Goal: Navigation & Orientation: Find specific page/section

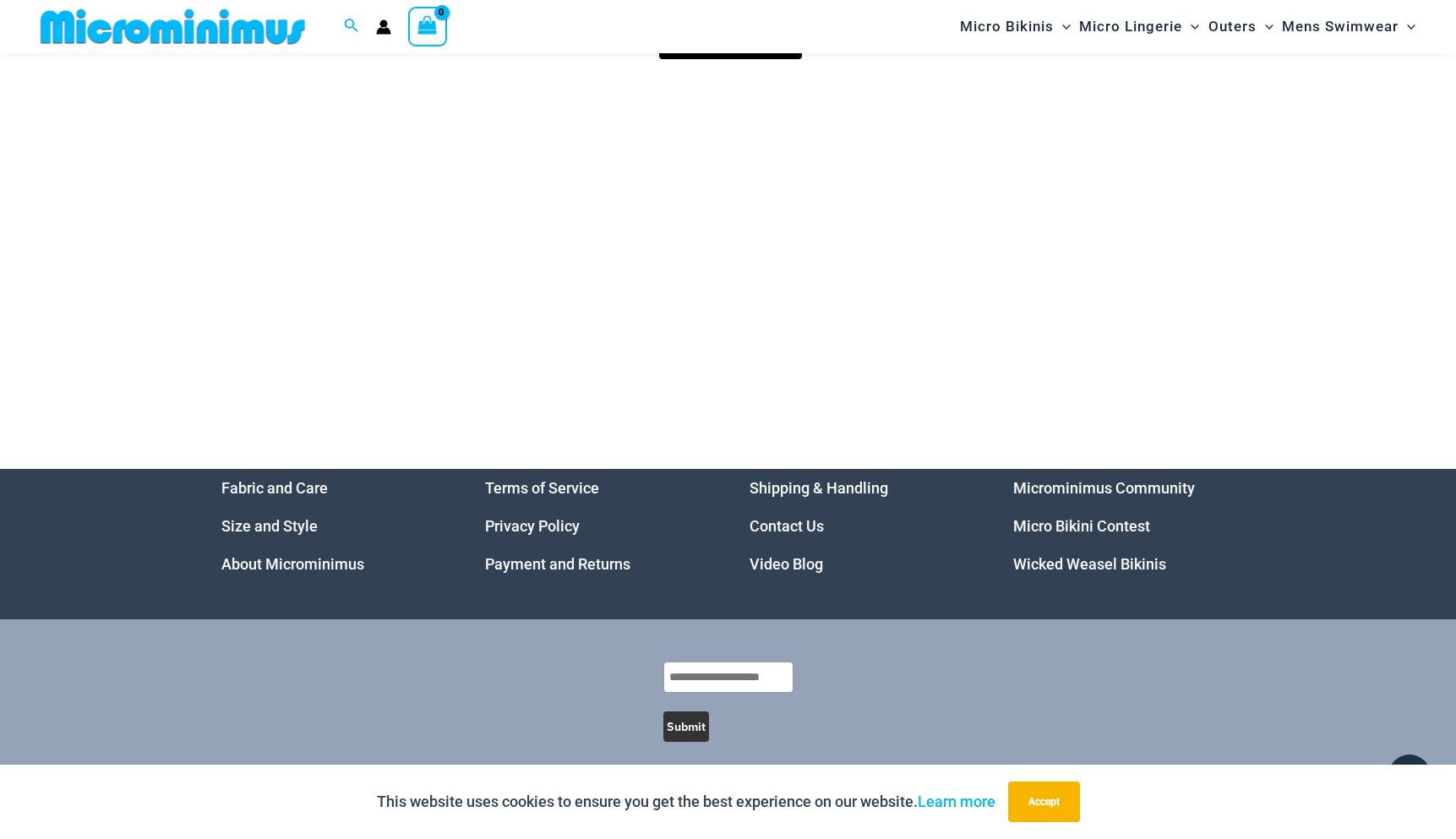
scroll to position [8516, 0]
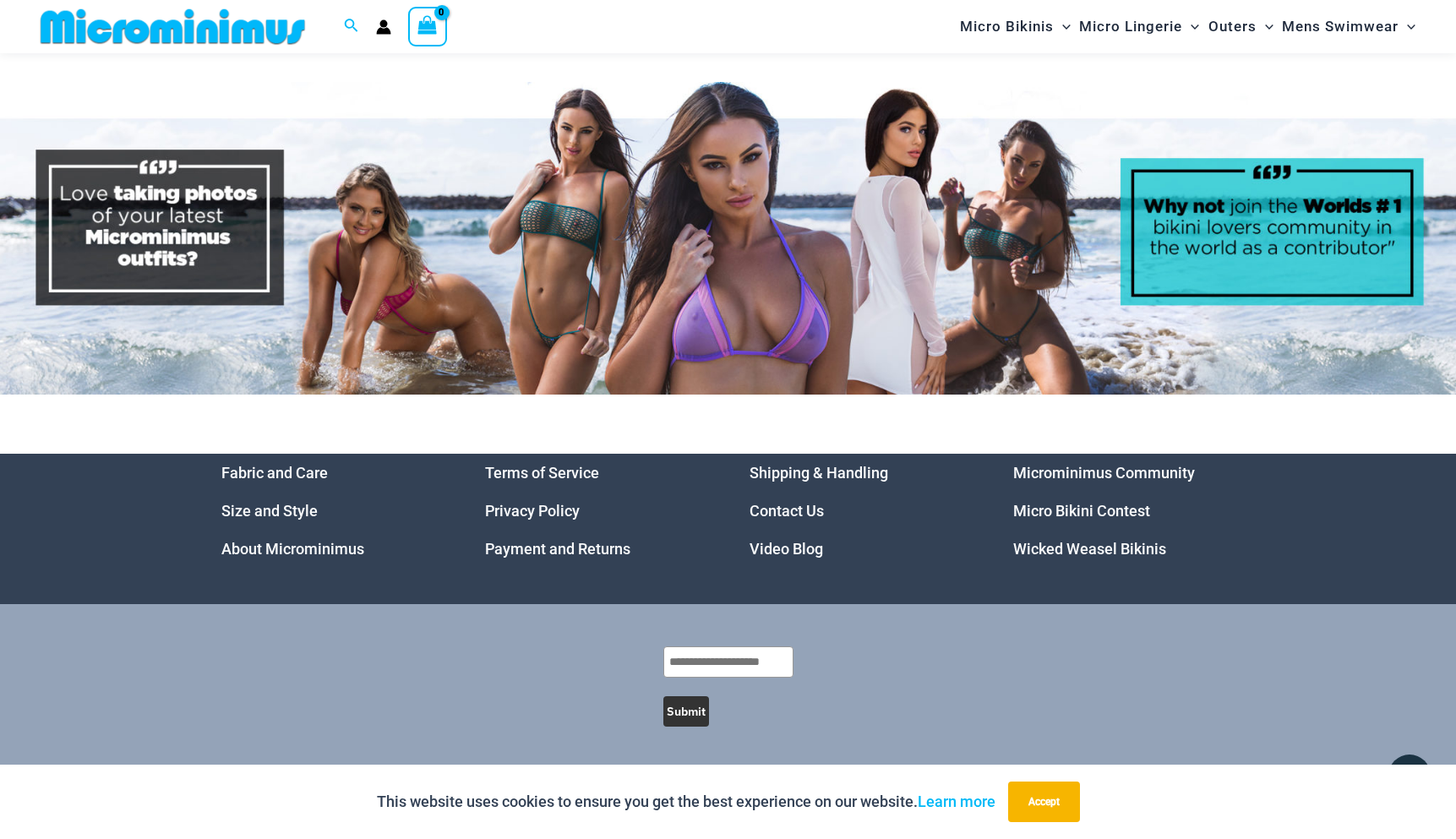
click at [791, 539] on li "Video Blog" at bounding box center [861, 548] width 222 height 38
click at [792, 548] on link "Video Blog" at bounding box center [786, 549] width 74 height 18
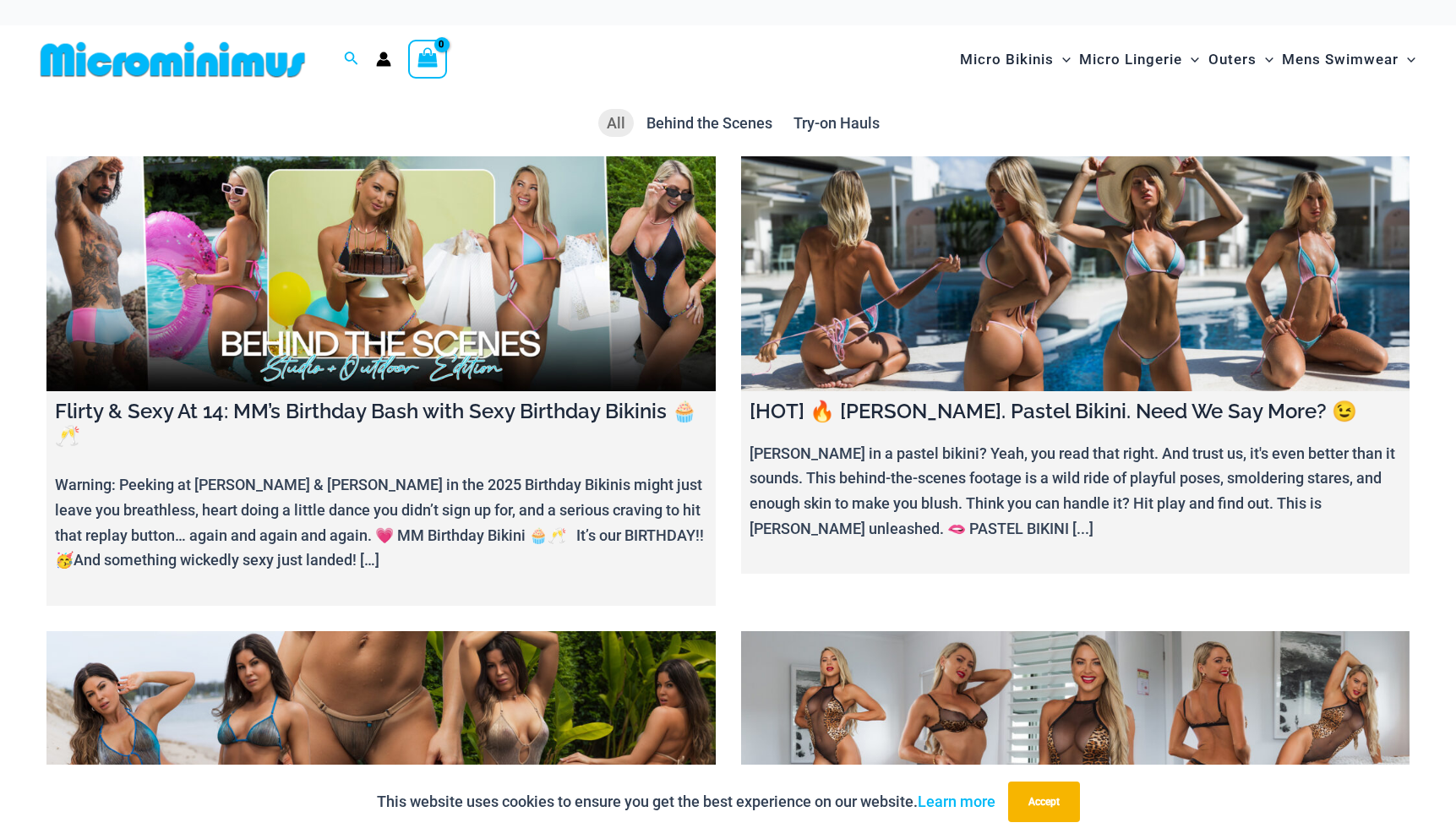
click at [254, 64] on img at bounding box center [172, 60] width 278 height 38
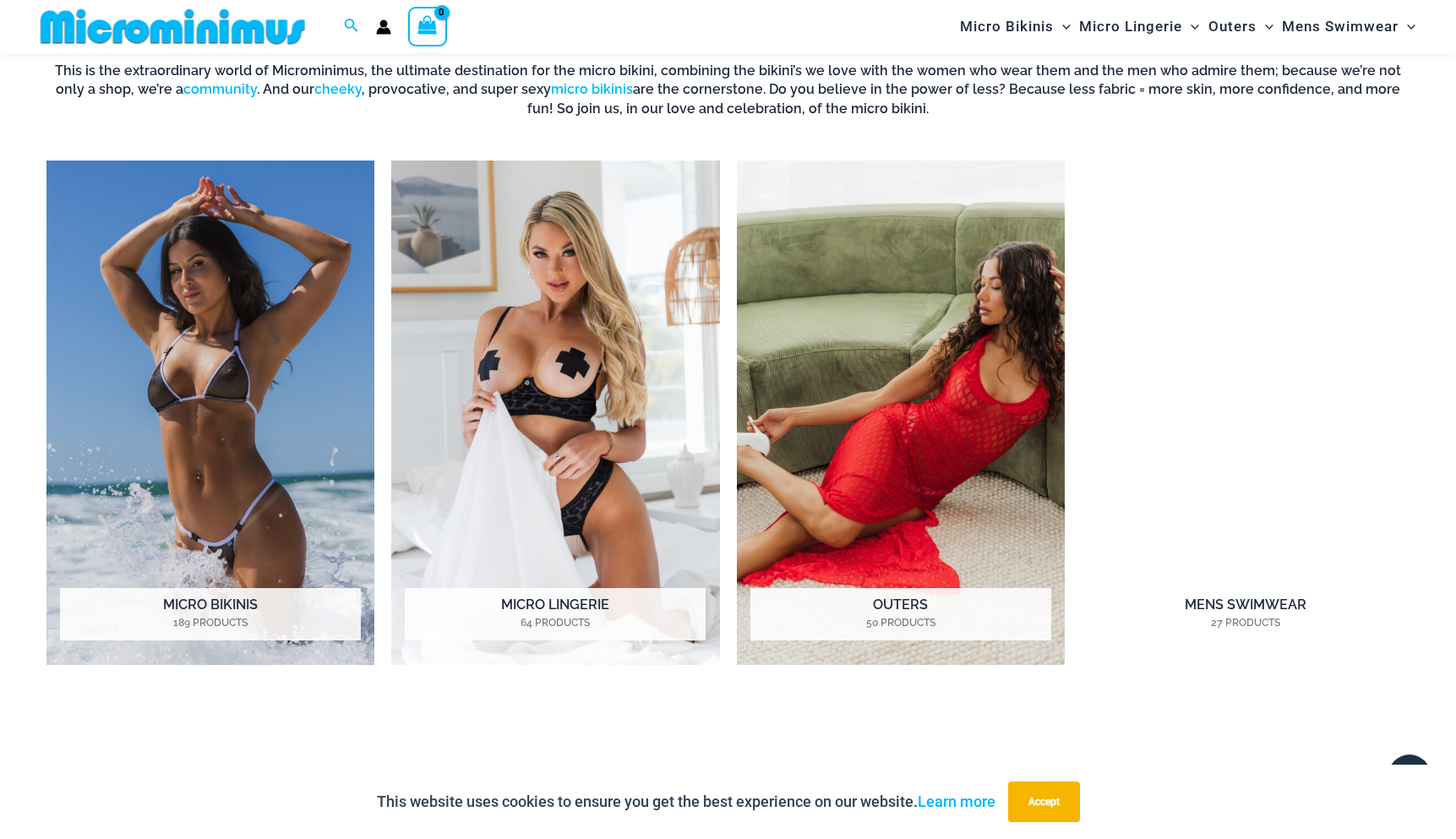
scroll to position [1345, 0]
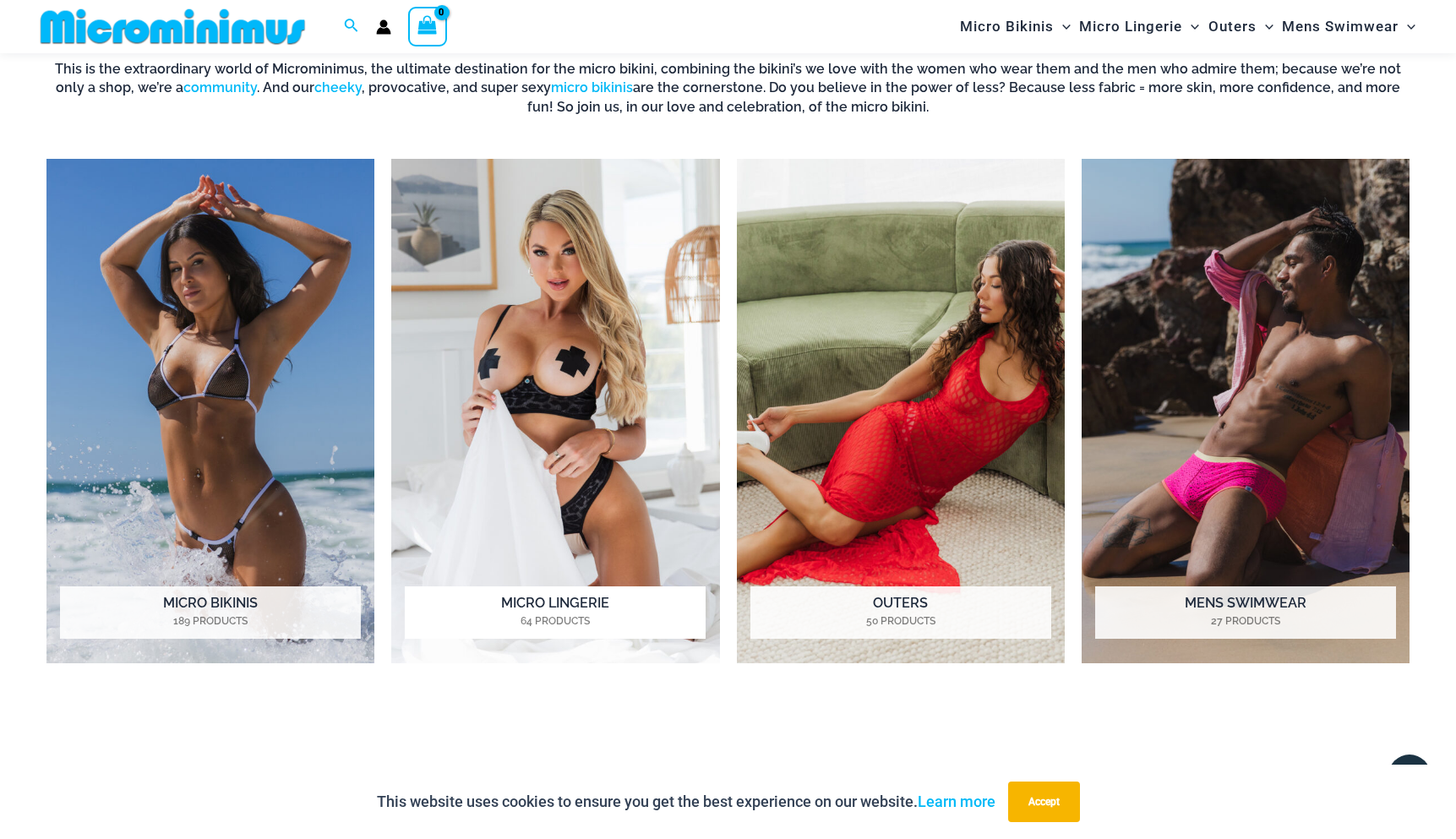
click at [607, 368] on img "Visit product category Micro Lingerie" at bounding box center [554, 412] width 328 height 505
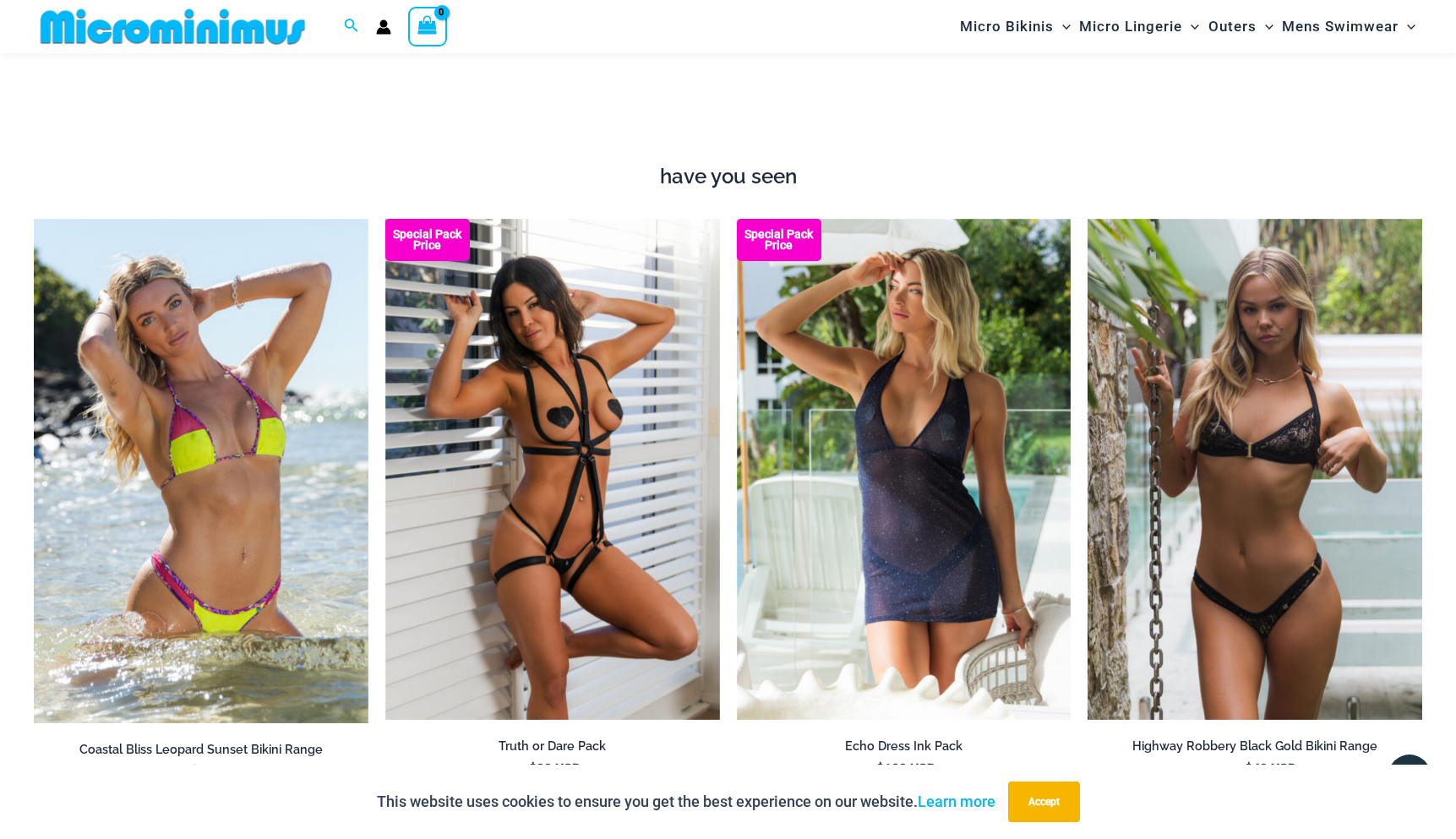
scroll to position [2027, 0]
